Goal: Contribute content: Contribute content

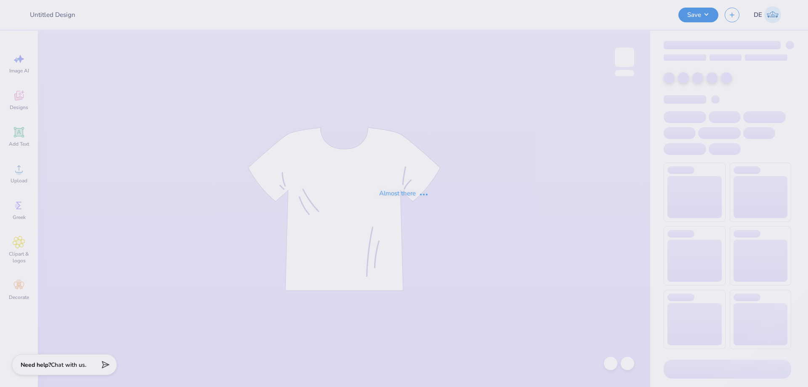
type input "APHI Big Little"
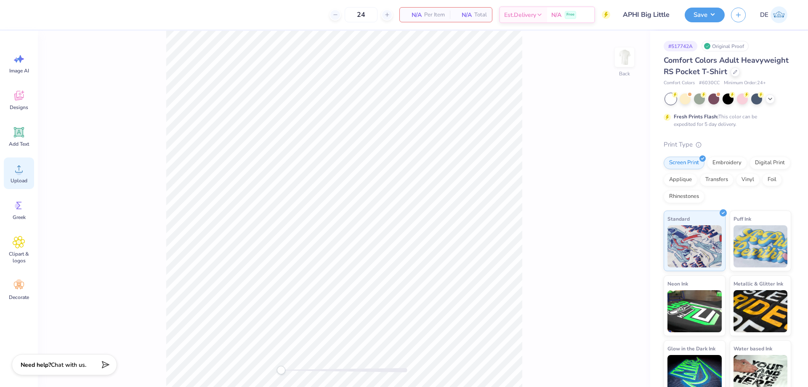
click at [16, 171] on circle at bounding box center [19, 172] width 6 height 6
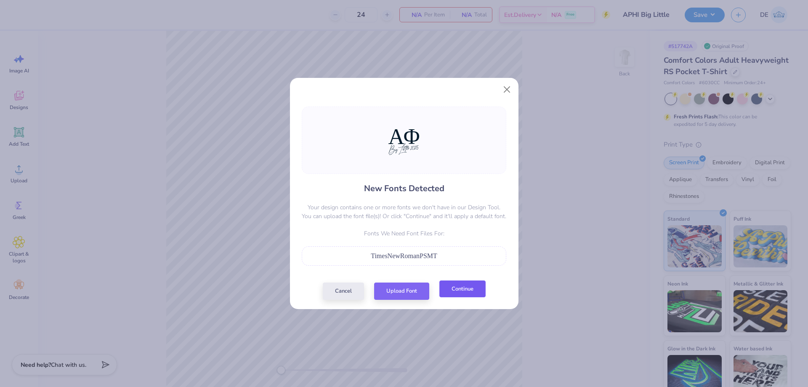
click at [464, 291] on button "Continue" at bounding box center [462, 288] width 46 height 17
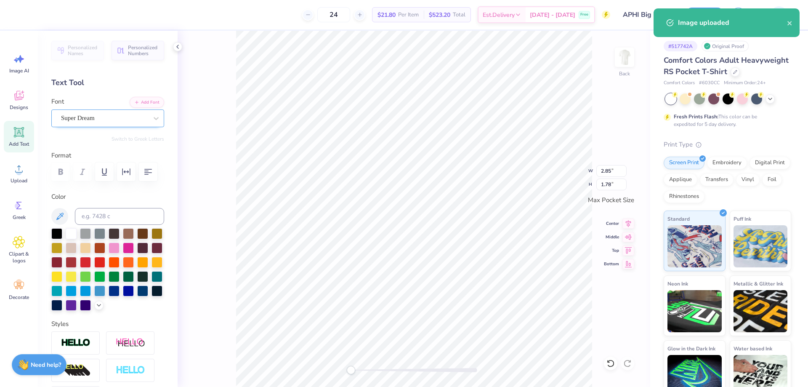
click at [125, 118] on div "Super Dream" at bounding box center [104, 117] width 88 height 13
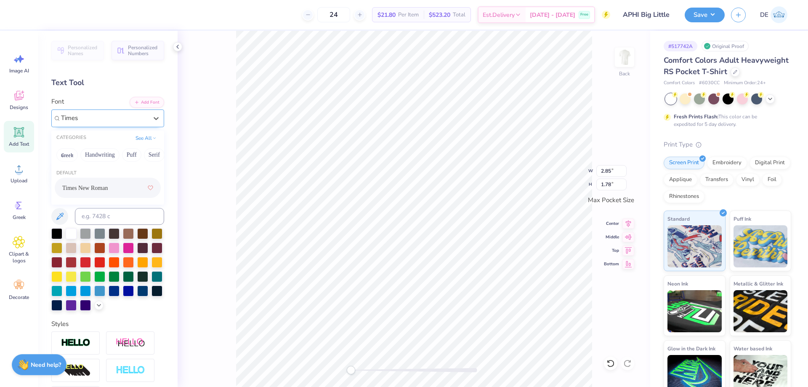
click at [102, 188] on span "Times New Roman" at bounding box center [84, 187] width 45 height 9
type input "Times"
type textarea "ΑΦ"
paste textarea "ΑΦ"
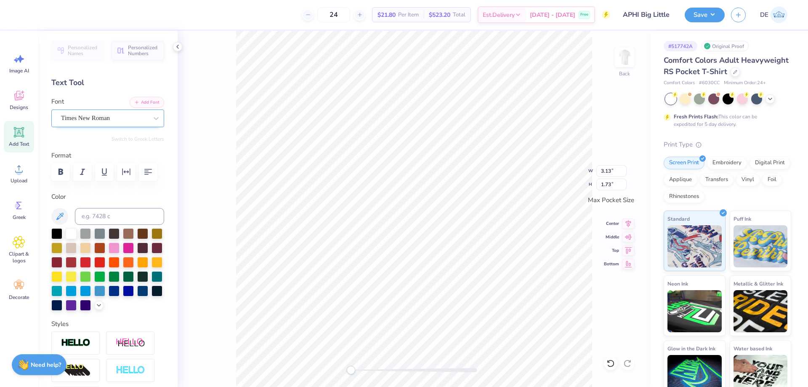
type textarea "ΑΦ"
paste textarea "ΑΦ"
type textarea "ΑΦ"
click at [600, 169] on input "3.40" at bounding box center [611, 171] width 30 height 12
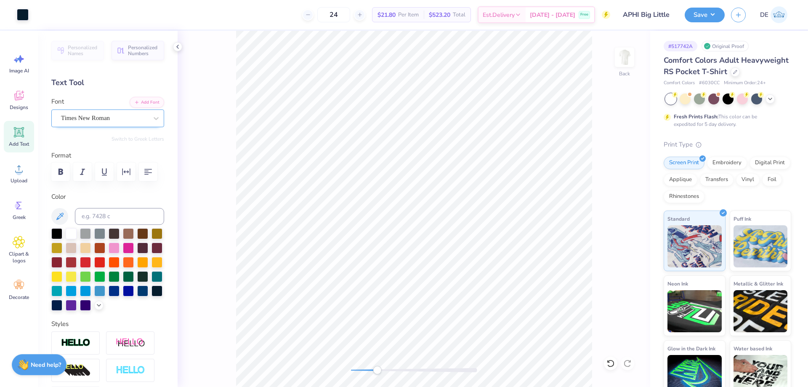
click at [377, 363] on div "Back" at bounding box center [413, 209] width 472 height 356
type textarea "ΑΦ"
click at [606, 168] on input "3.08" at bounding box center [611, 171] width 30 height 12
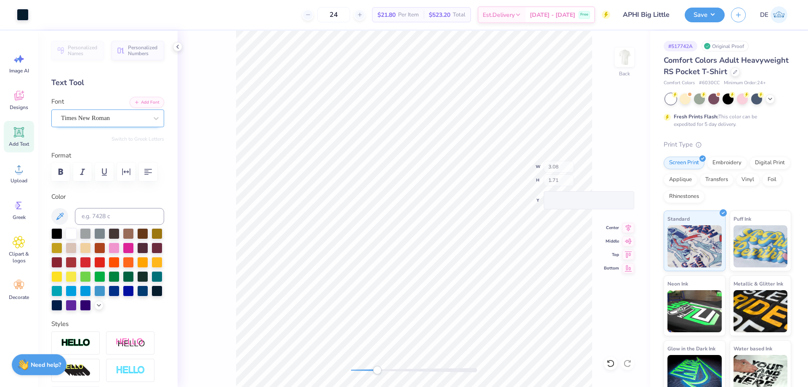
type input "3.40"
type input "2.92"
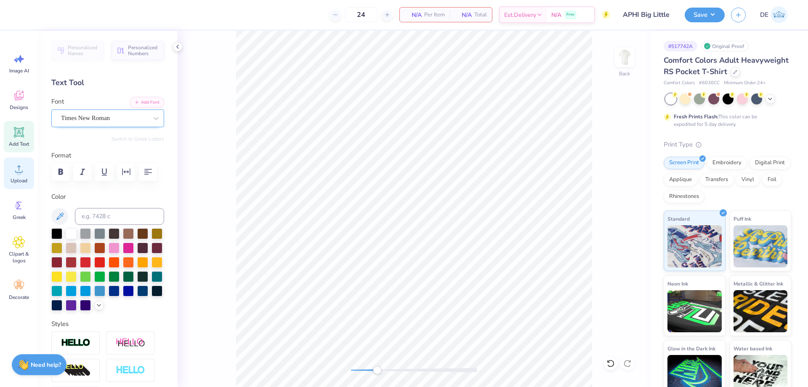
click at [25, 175] on div "Upload" at bounding box center [19, 173] width 30 height 32
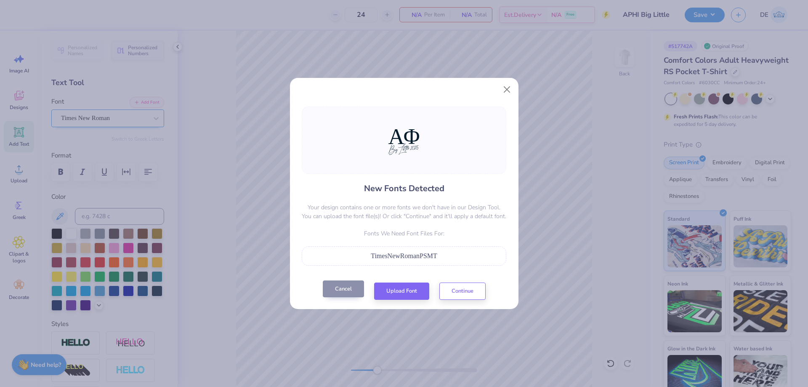
click at [348, 288] on button "Cancel" at bounding box center [343, 288] width 41 height 17
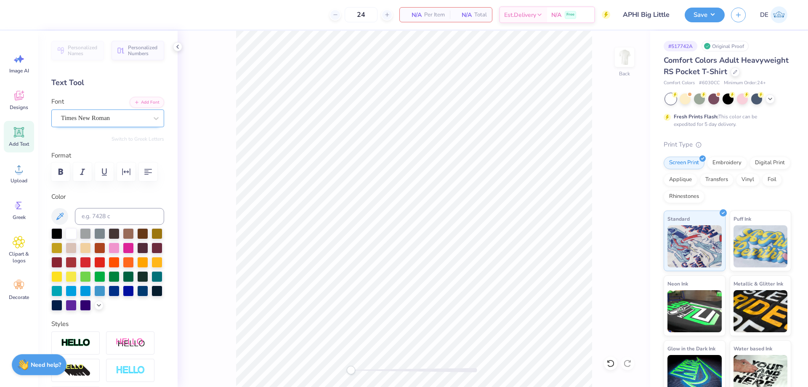
click at [286, 360] on div "Back" at bounding box center [413, 209] width 472 height 356
click at [19, 172] on icon at bounding box center [19, 168] width 8 height 7
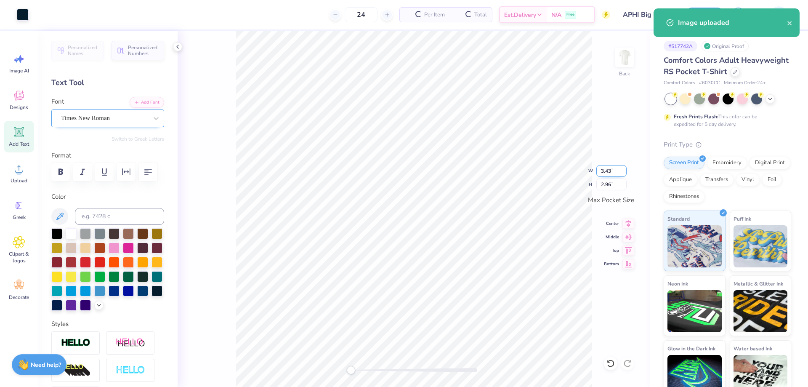
click at [604, 175] on input "3.43" at bounding box center [611, 171] width 30 height 12
type input "3.50"
type input "3.02"
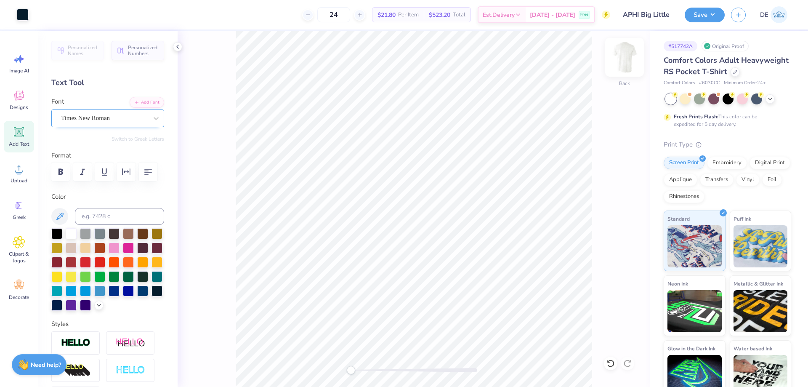
click at [618, 56] on img at bounding box center [624, 57] width 34 height 34
click at [18, 174] on circle at bounding box center [19, 172] width 6 height 6
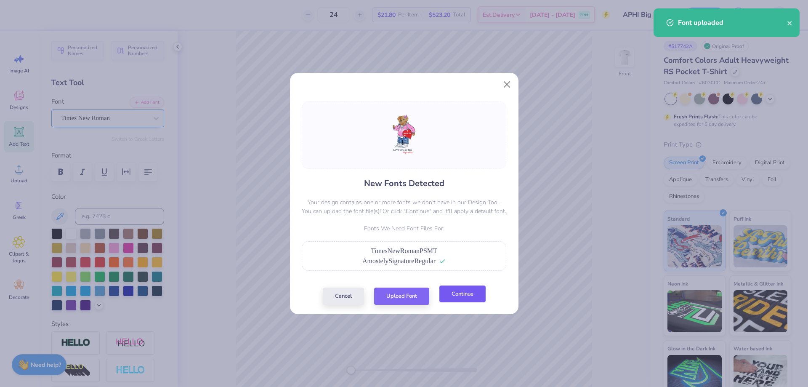
click at [467, 299] on button "Continue" at bounding box center [462, 293] width 46 height 17
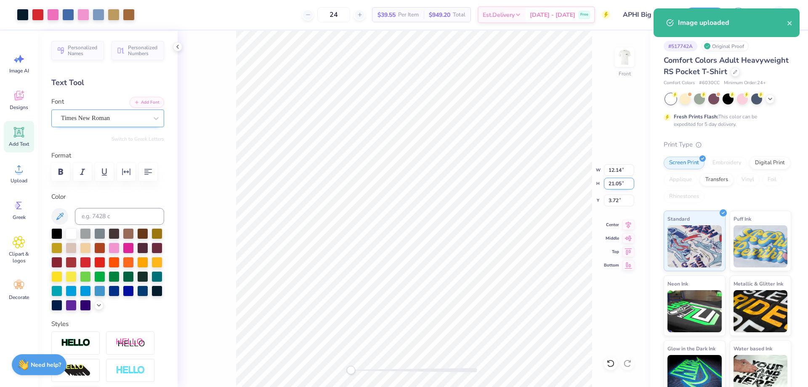
click at [608, 185] on input "21.05" at bounding box center [619, 183] width 30 height 12
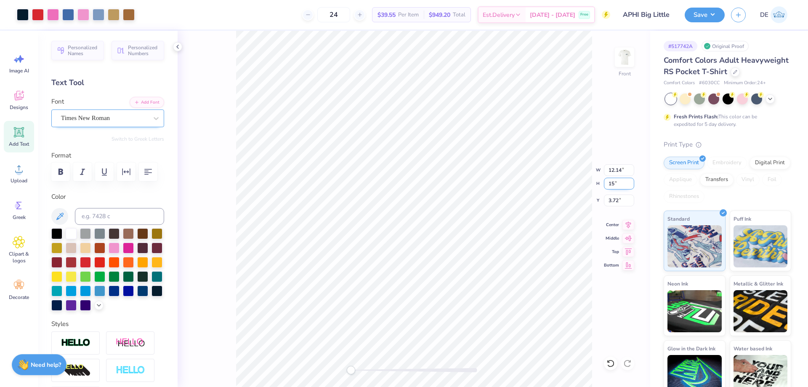
type input "15"
type input "8.65"
type input "15.00"
type input "6.74"
click at [608, 185] on input "15.00" at bounding box center [619, 183] width 30 height 12
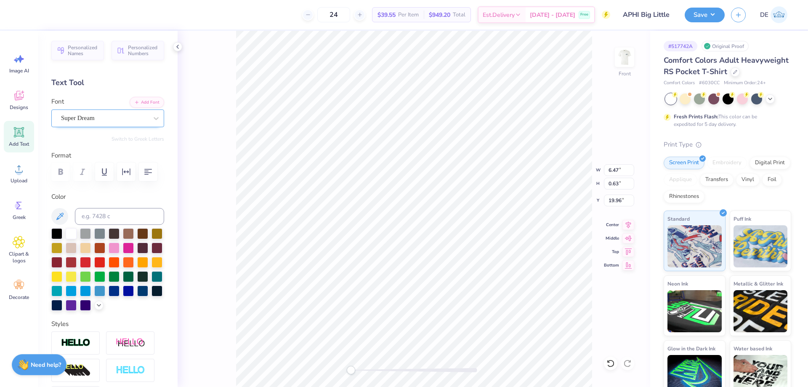
click at [89, 119] on div "Super Dream" at bounding box center [104, 117] width 88 height 13
click at [92, 188] on span "Times New Roman" at bounding box center [84, 187] width 45 height 9
type input "Times"
type input "8.65"
type input "12.83"
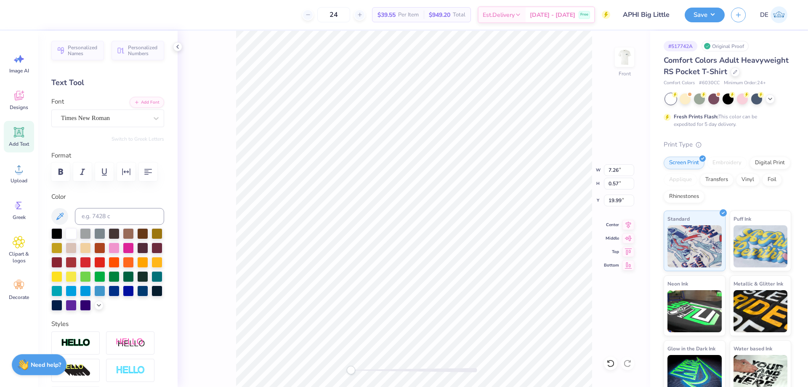
type input "6.74"
click at [444, 290] on li "Group" at bounding box center [445, 294] width 66 height 16
type input "15.01"
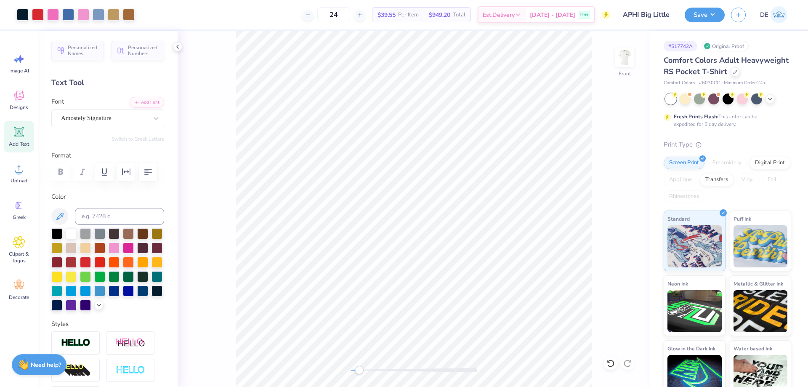
drag, startPoint x: 354, startPoint y: 368, endPoint x: 359, endPoint y: 369, distance: 4.7
click at [359, 369] on div "Accessibility label" at bounding box center [359, 369] width 8 height 8
click at [288, 361] on div "Front" at bounding box center [413, 209] width 472 height 356
click at [609, 204] on input "6.74" at bounding box center [619, 200] width 30 height 12
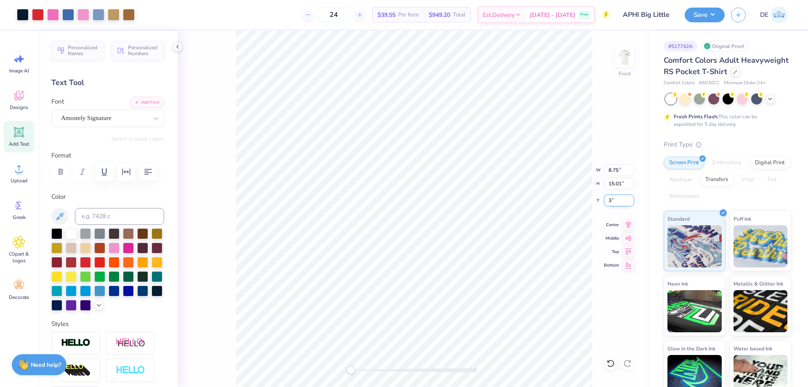
type input "3"
drag, startPoint x: 355, startPoint y: 371, endPoint x: 360, endPoint y: 371, distance: 5.5
click at [360, 371] on div "Accessibility label" at bounding box center [358, 369] width 8 height 8
type input "3.46"
type input "0.97"
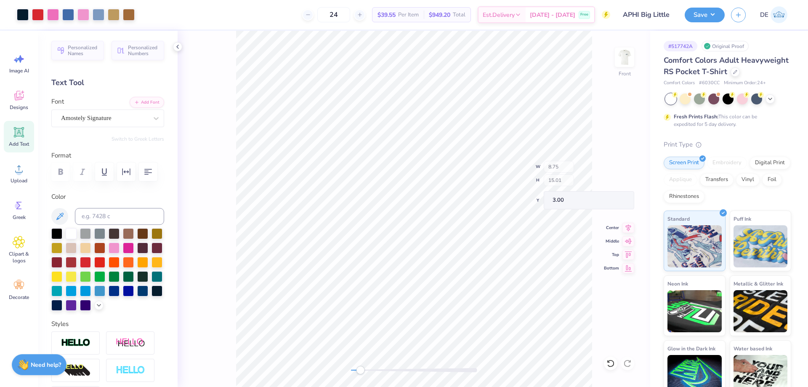
type input "17.04"
click at [313, 364] on div "Front" at bounding box center [413, 209] width 472 height 356
click at [616, 183] on input "15.01" at bounding box center [619, 183] width 30 height 12
type input "15"
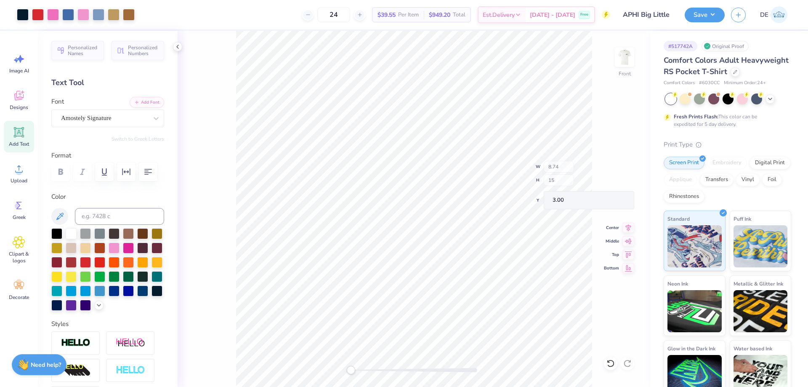
type input "8.74"
type input "15.00"
click at [687, 13] on button "Save" at bounding box center [704, 13] width 40 height 15
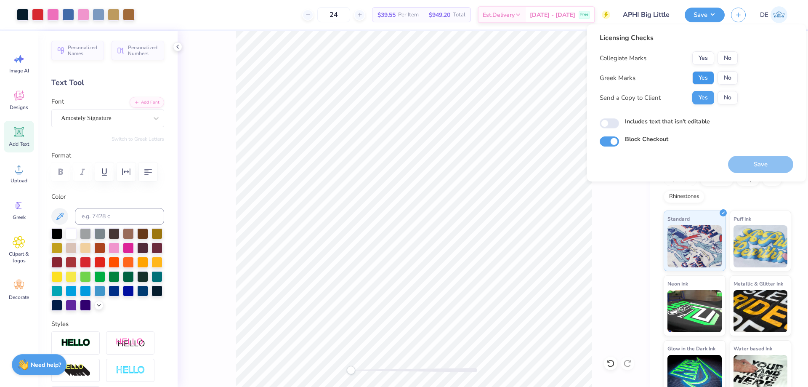
click at [698, 76] on button "Yes" at bounding box center [703, 77] width 22 height 13
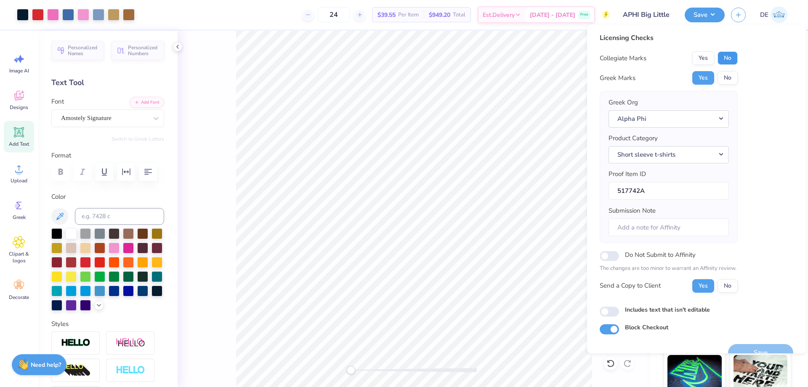
click at [729, 57] on button "No" at bounding box center [727, 57] width 20 height 13
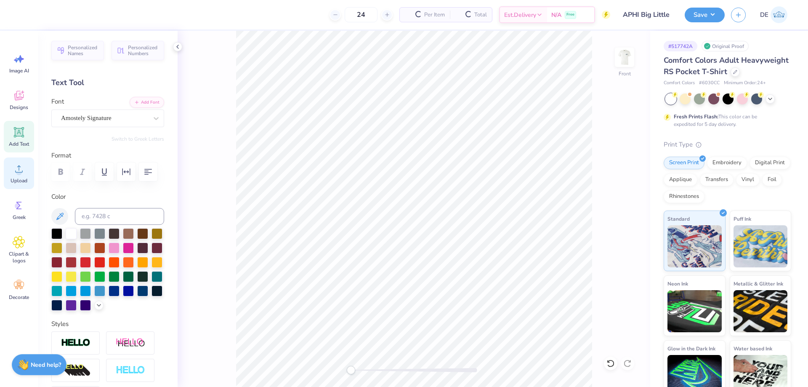
click at [12, 175] on div "Upload" at bounding box center [19, 173] width 30 height 32
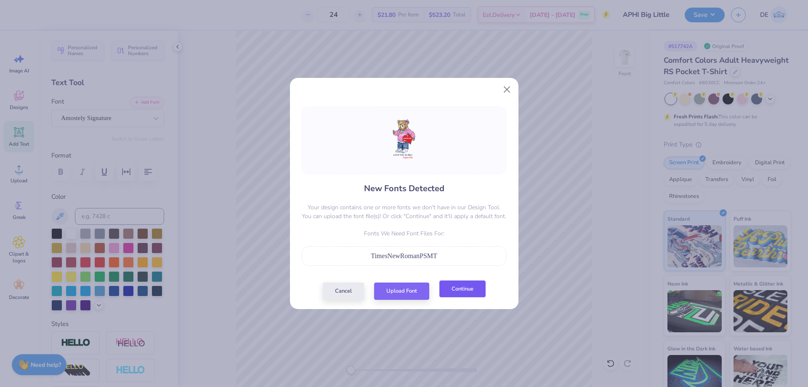
click at [461, 290] on button "Continue" at bounding box center [462, 288] width 46 height 17
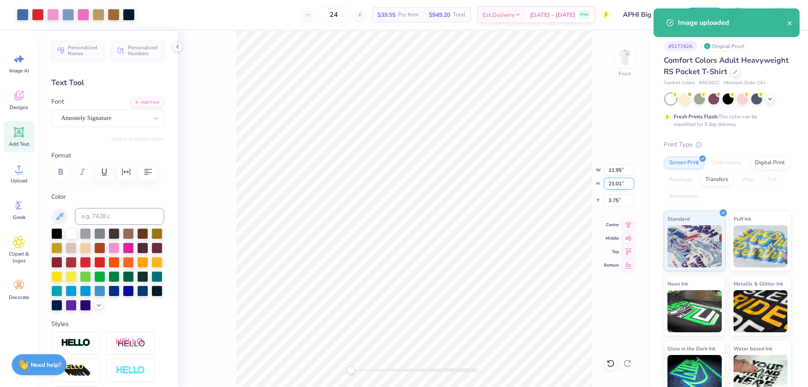
click at [608, 182] on input "21.01" at bounding box center [619, 183] width 30 height 12
type input "15"
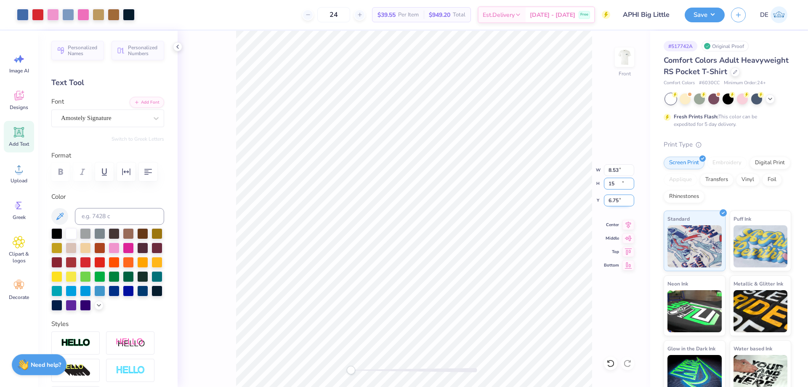
type input "8.53"
type input "15.00"
click at [617, 202] on input "6.75" at bounding box center [619, 200] width 30 height 12
type input "3.00"
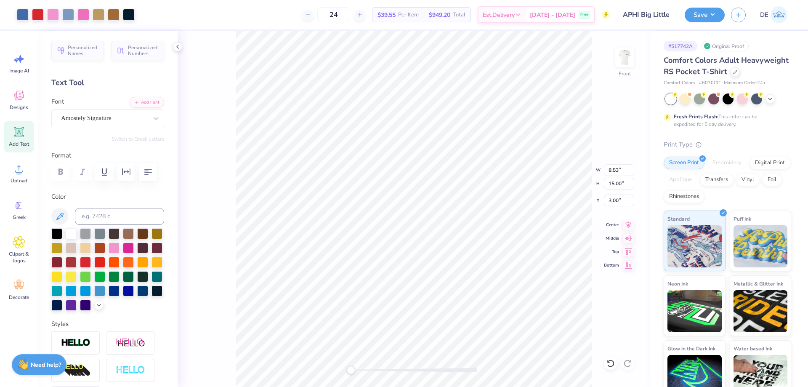
click at [559, 171] on div "Front W 8.53 8.53 " H 15.00 15.00 " Y 3.00 3.00 " Center Middle Top Bottom" at bounding box center [413, 209] width 472 height 356
click at [104, 116] on div "Super Dream" at bounding box center [104, 117] width 88 height 13
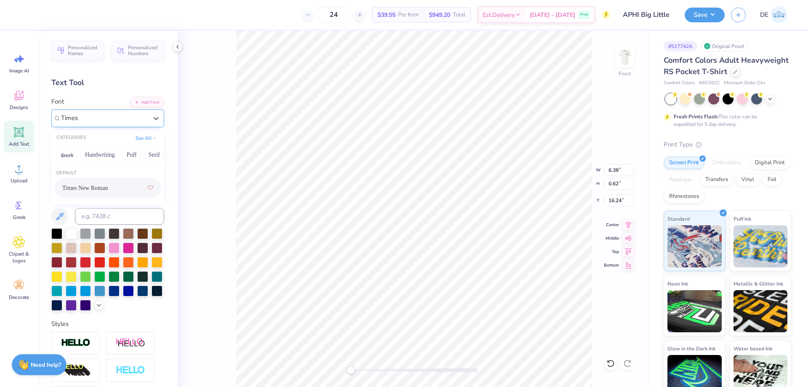
click at [109, 186] on div "Times New Roman" at bounding box center [107, 187] width 91 height 15
type input "Times"
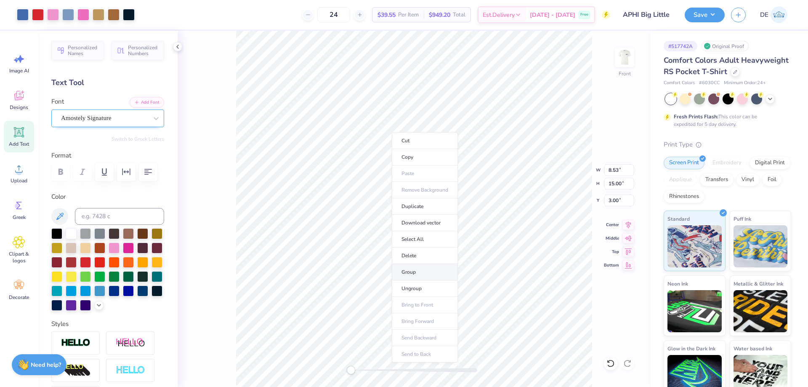
click at [421, 273] on li "Group" at bounding box center [425, 272] width 66 height 16
type input "14.99"
drag, startPoint x: 360, startPoint y: 368, endPoint x: 372, endPoint y: 368, distance: 12.2
click at [372, 368] on div at bounding box center [414, 370] width 126 height 4
click at [323, 366] on div "Front" at bounding box center [413, 209] width 472 height 356
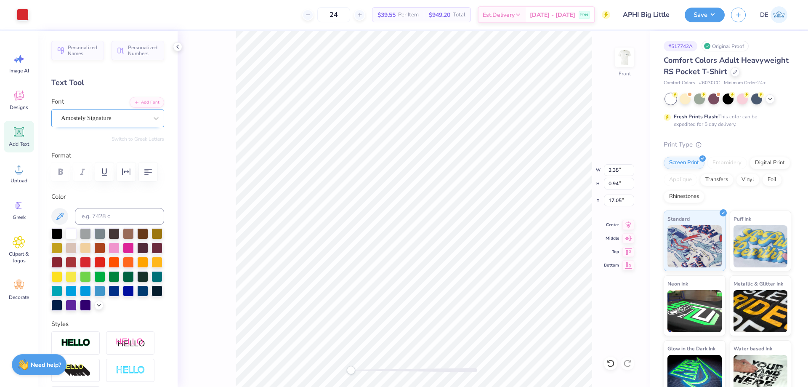
type input "3.35"
type input "0.94"
type input "17.05"
click at [614, 187] on input "14.99" at bounding box center [619, 183] width 30 height 12
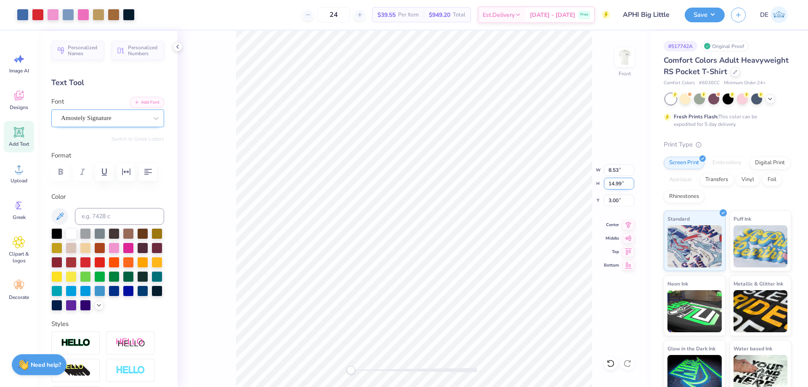
click at [614, 187] on input "14.99" at bounding box center [619, 183] width 30 height 12
type input "15.00"
click at [620, 64] on img at bounding box center [624, 57] width 34 height 34
click at [418, 192] on div "Back" at bounding box center [413, 209] width 472 height 356
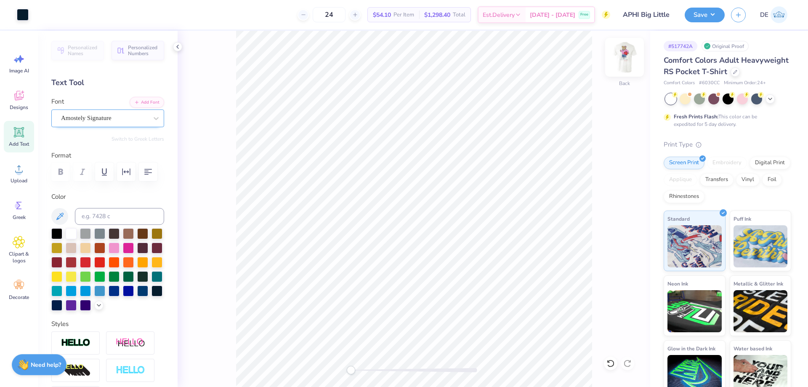
click at [620, 54] on img at bounding box center [624, 57] width 34 height 34
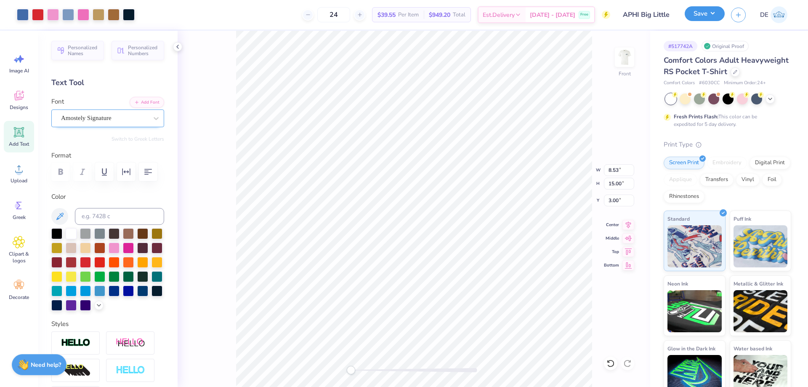
click at [702, 19] on button "Save" at bounding box center [704, 13] width 40 height 15
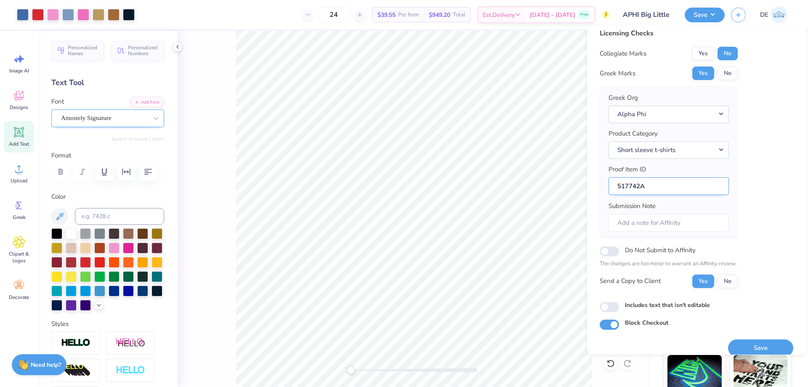
scroll to position [16, 0]
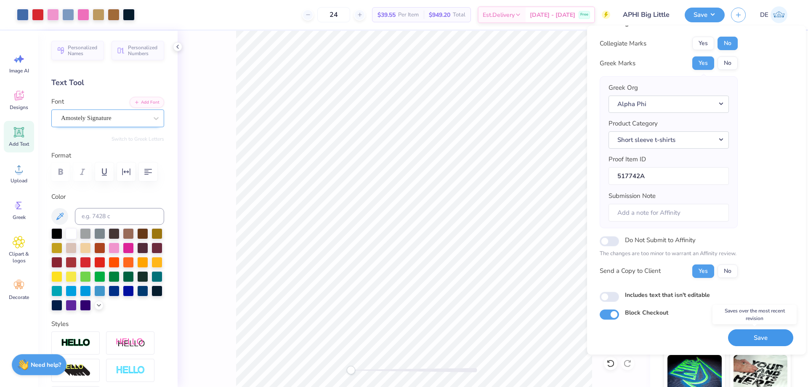
click at [747, 336] on button "Save" at bounding box center [760, 337] width 65 height 17
